Goal: Information Seeking & Learning: Learn about a topic

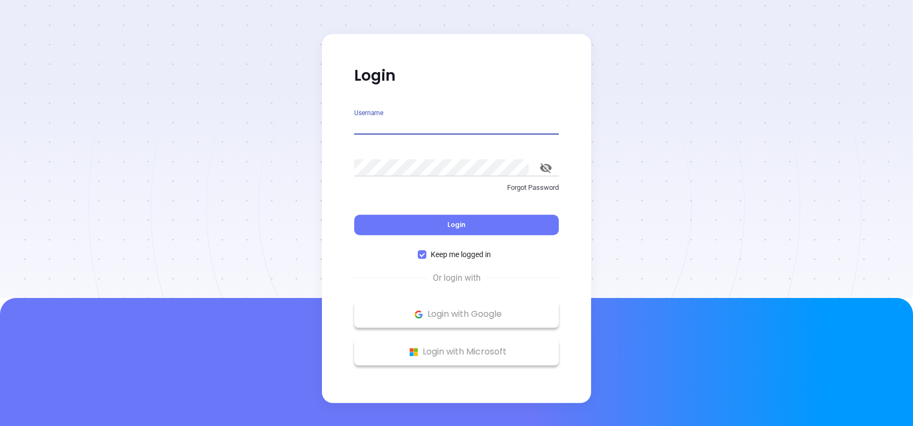
click at [467, 124] on input "Username" at bounding box center [456, 125] width 205 height 17
type input "[PERSON_NAME][EMAIL_ADDRESS][DOMAIN_NAME]"
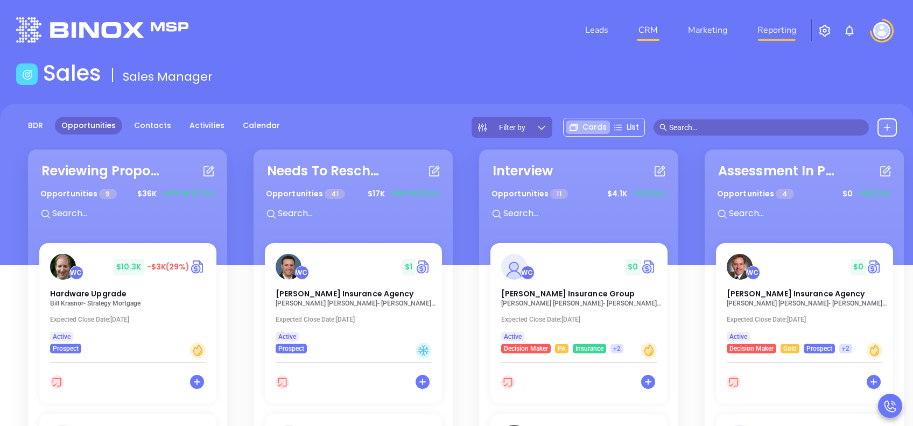
click at [780, 31] on link "Reporting" at bounding box center [776, 30] width 47 height 22
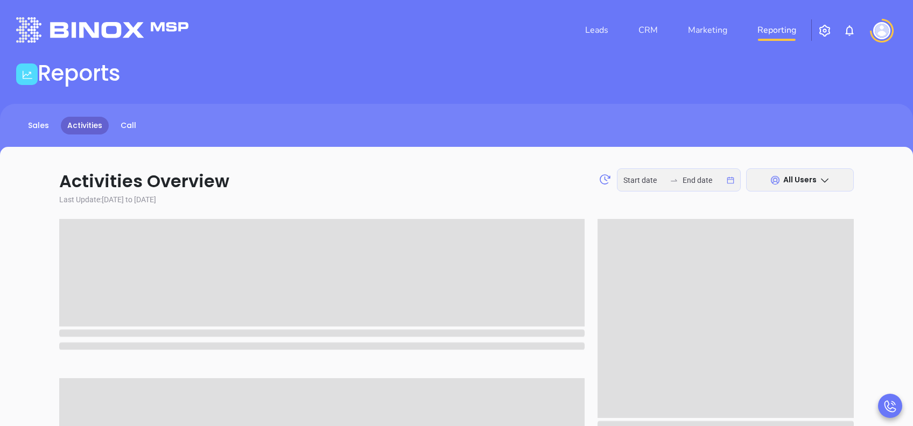
type input "[DATE]"
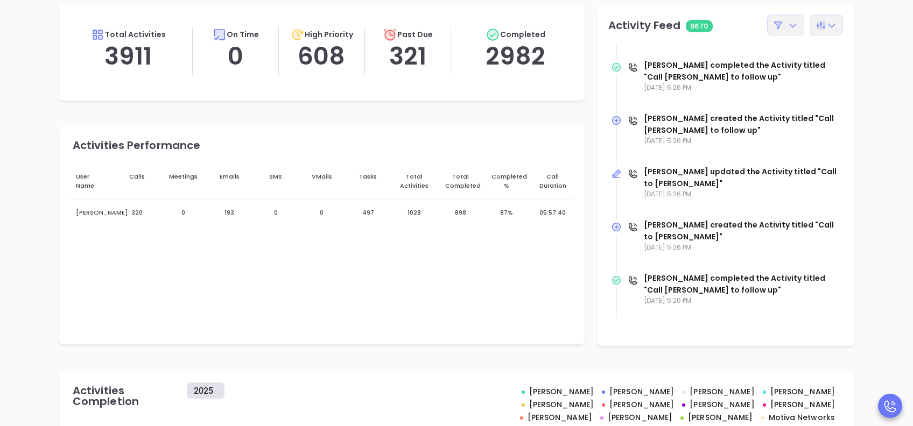
scroll to position [7610, 0]
click at [788, 31] on div at bounding box center [785, 25] width 37 height 21
click at [826, 28] on icon at bounding box center [821, 25] width 11 height 11
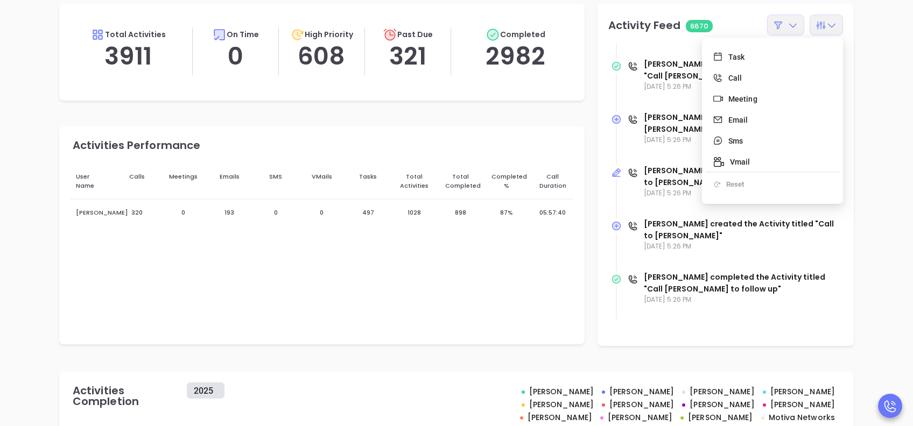
scroll to position [0, 0]
click at [870, 61] on div "Activities Overview [DATE] [DATE] All Users Last Update: [DATE] to [DATE] Total…" at bounding box center [457, 317] width 870 height 761
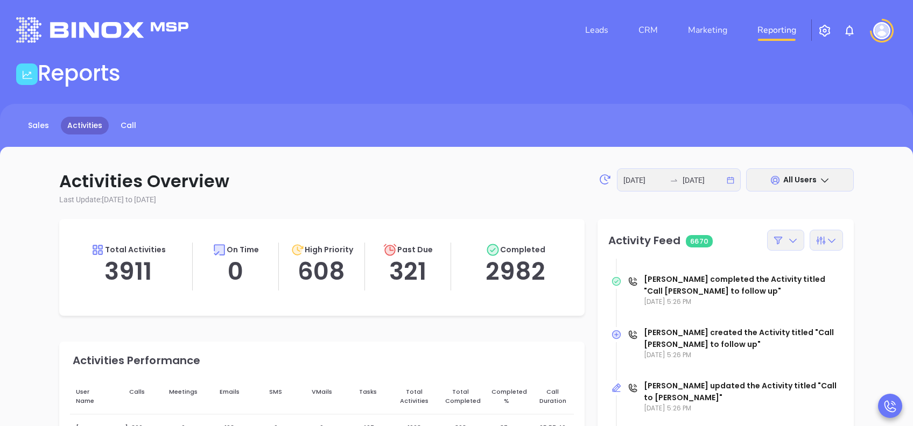
click at [799, 177] on span "All Users" at bounding box center [800, 179] width 33 height 11
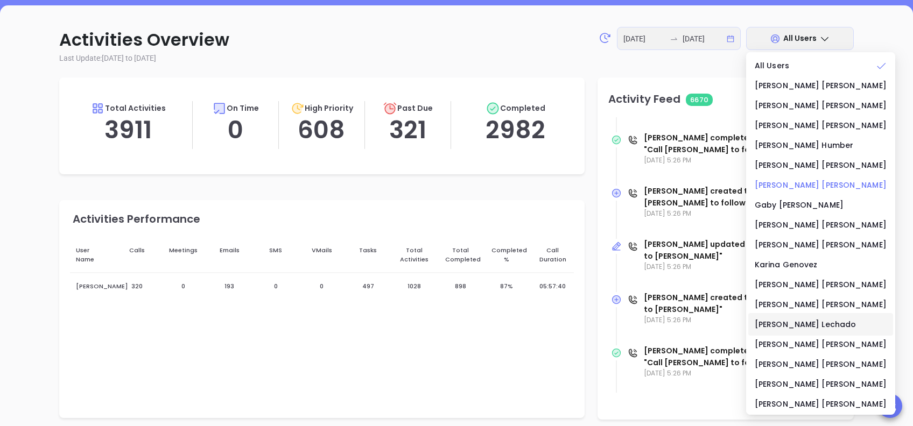
scroll to position [215, 0]
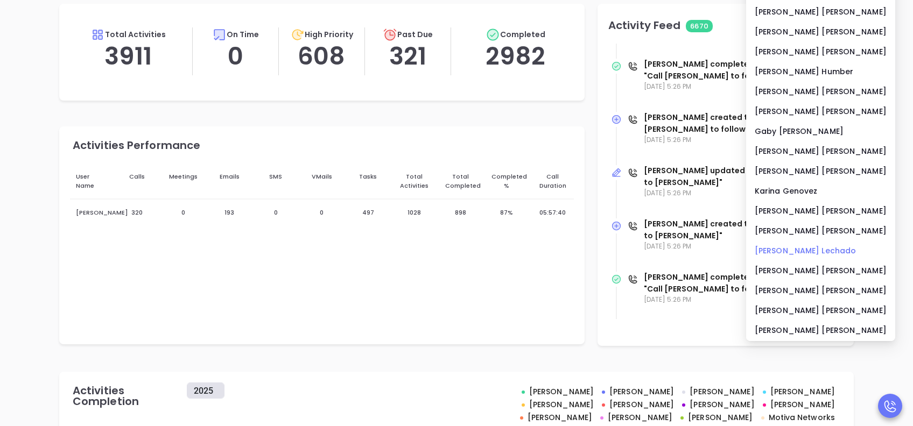
click at [787, 257] on li "[PERSON_NAME]" at bounding box center [820, 251] width 145 height 23
click at [793, 250] on div "[PERSON_NAME]" at bounding box center [821, 251] width 132 height 12
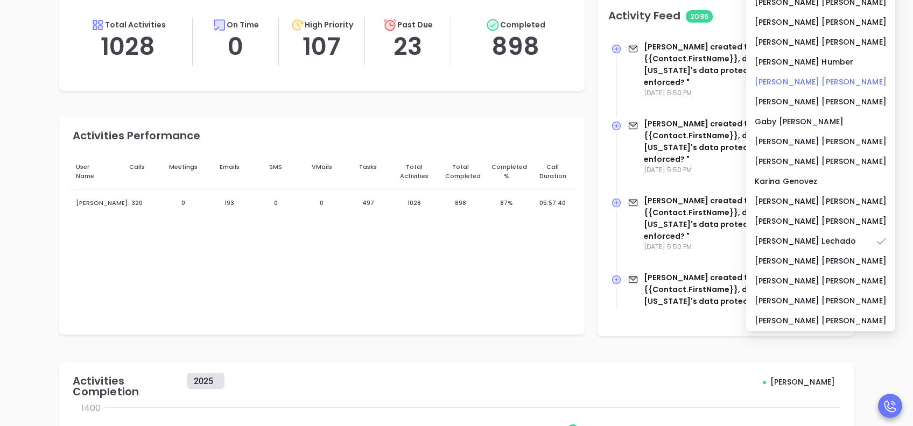
scroll to position [143, 0]
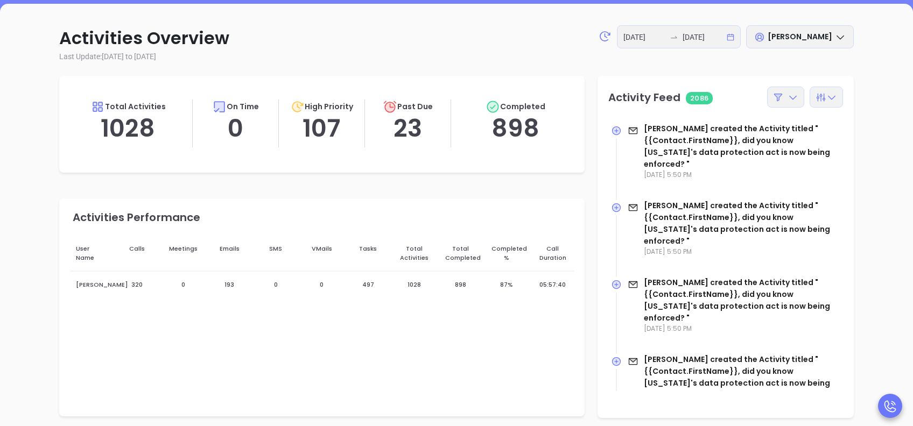
click at [874, 143] on div "Activities Overview [DATE] [DATE] [PERSON_NAME] Last Update: [DATE] to [DATE] T…" at bounding box center [457, 381] width 870 height 744
click at [725, 34] on div "[DATE] [DATE]" at bounding box center [679, 36] width 124 height 23
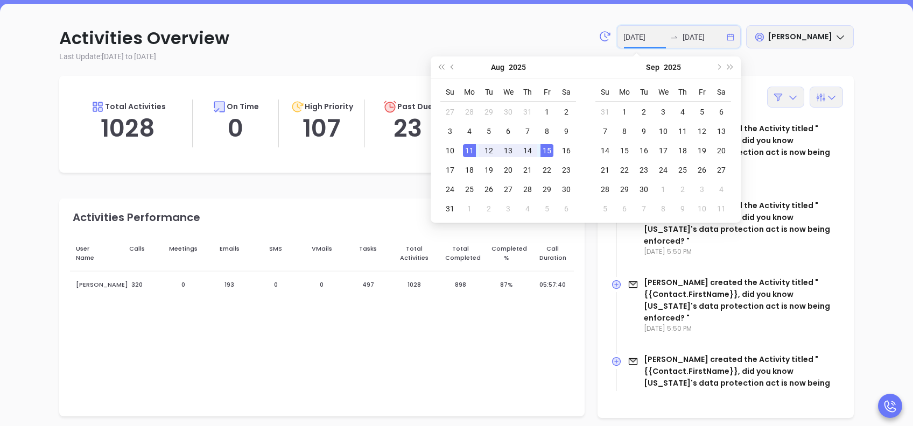
click at [730, 36] on div "[DATE] [DATE]" at bounding box center [679, 36] width 124 height 23
type input "[DATE]"
click at [466, 148] on div "11" at bounding box center [469, 150] width 13 height 13
type input "[DATE]"
click at [530, 149] on div "14" at bounding box center [527, 150] width 13 height 13
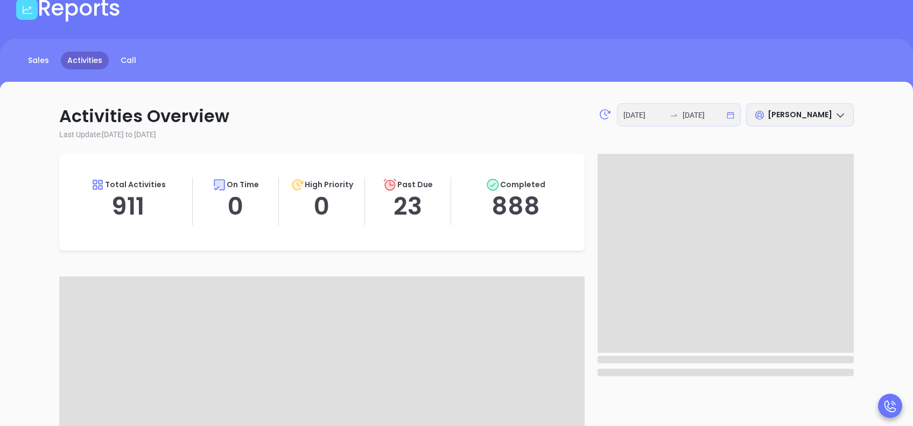
scroll to position [0, 0]
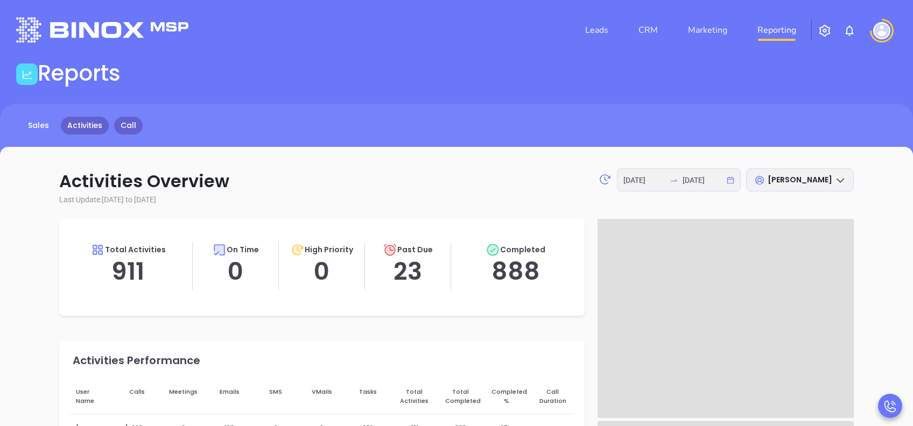
click at [129, 125] on link "Call" at bounding box center [128, 126] width 29 height 18
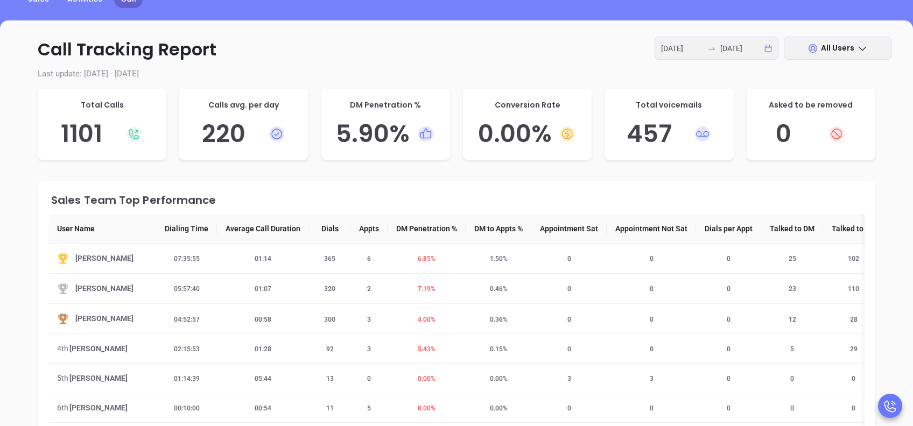
scroll to position [55, 0]
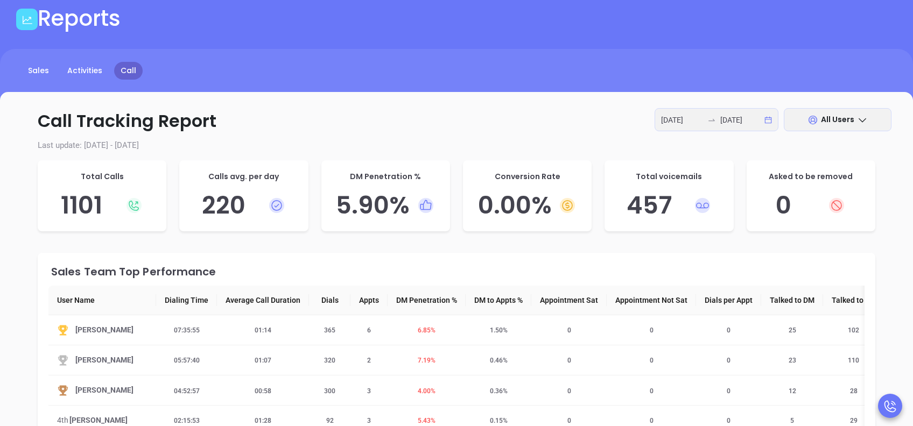
click at [827, 118] on span "All Users" at bounding box center [837, 119] width 33 height 11
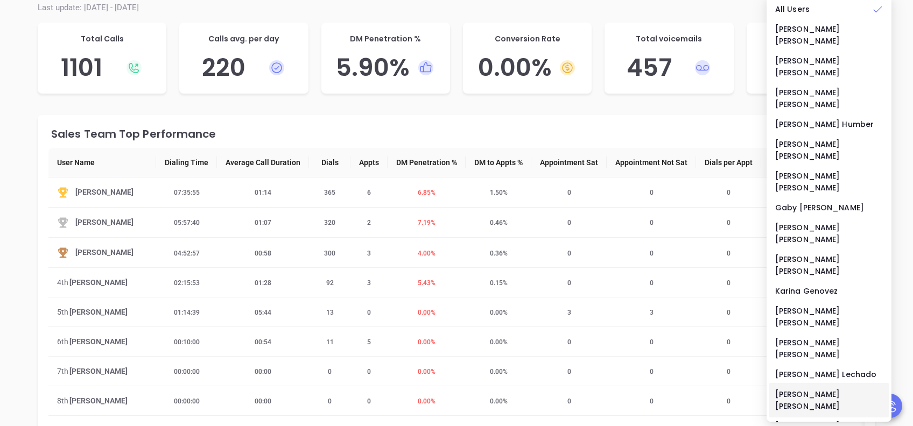
scroll to position [342, 0]
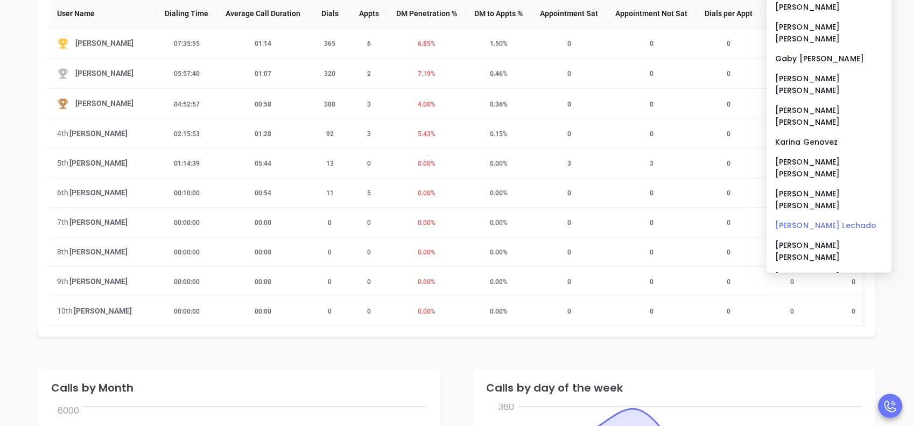
click at [796, 220] on div "[PERSON_NAME]" at bounding box center [829, 226] width 108 height 12
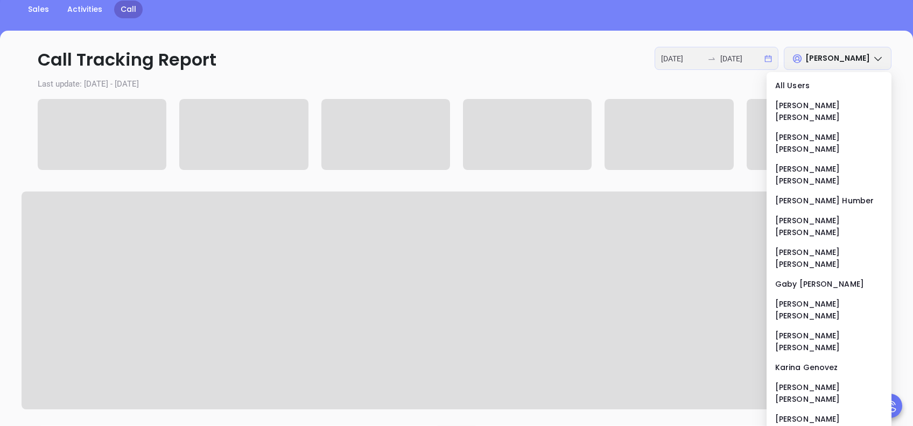
scroll to position [55, 0]
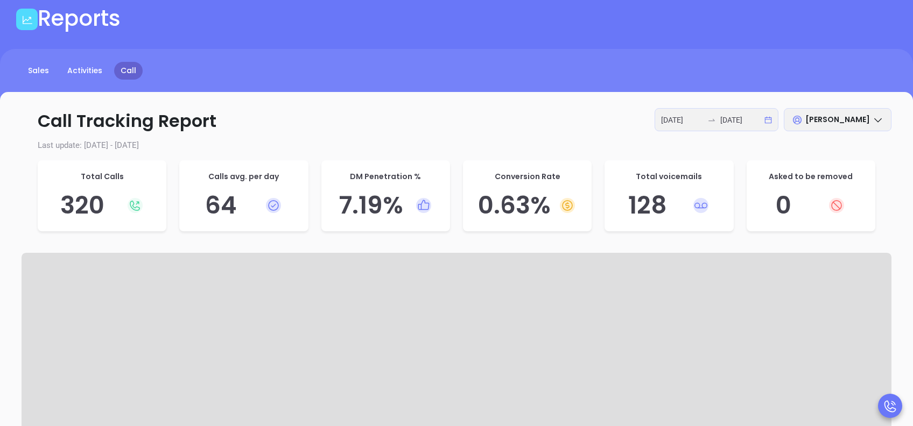
drag, startPoint x: 584, startPoint y: 119, endPoint x: 580, endPoint y: 125, distance: 7.3
click at [580, 125] on p "Call Tracking Report [DATE] [DATE] [PERSON_NAME]" at bounding box center [457, 121] width 870 height 26
click at [772, 119] on div "[DATE] [DATE]" at bounding box center [717, 119] width 124 height 23
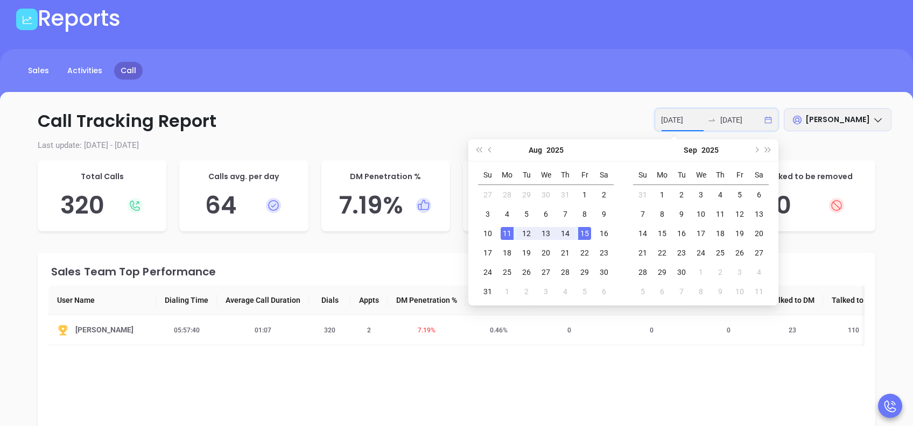
type input "[DATE]"
click at [511, 229] on div "11" at bounding box center [507, 233] width 13 height 13
type input "[DATE]"
click at [564, 230] on div "14" at bounding box center [565, 233] width 13 height 13
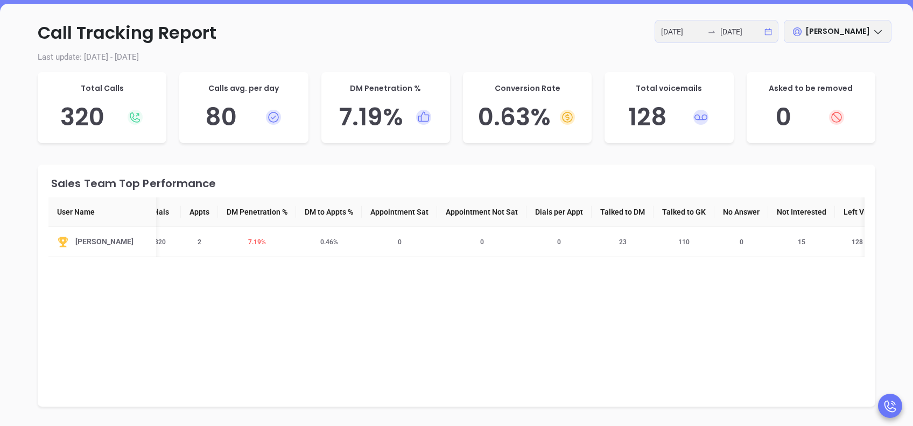
scroll to position [0, 0]
click at [538, 286] on div "Sales Team Top Performance User Name Dialing Time Average Call Duration Dials A…" at bounding box center [457, 286] width 838 height 242
